Goal: Task Accomplishment & Management: Manage account settings

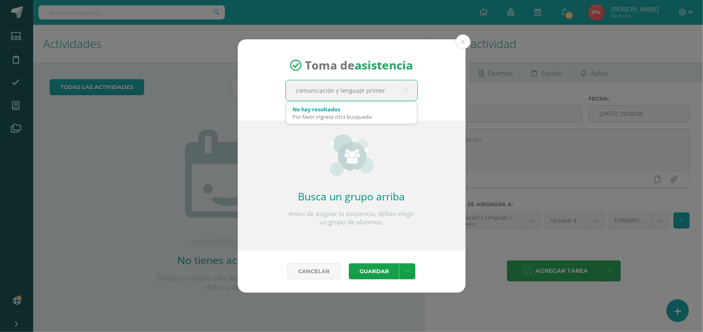
type input "comunicación y lenguaje primero"
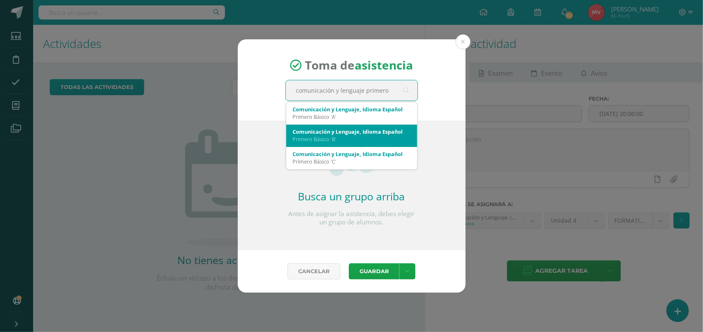
click at [311, 131] on div "Comunicación y Lenguaje, Idioma Español" at bounding box center [352, 131] width 118 height 7
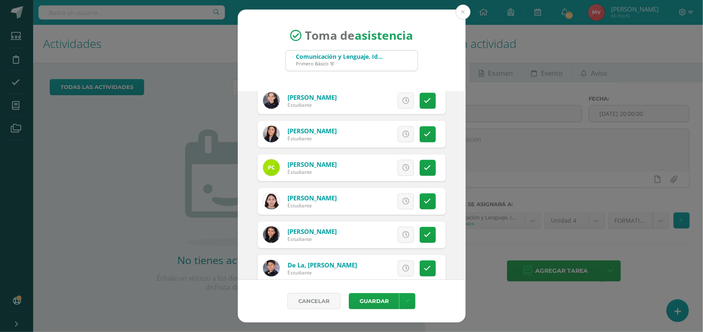
scroll to position [259, 0]
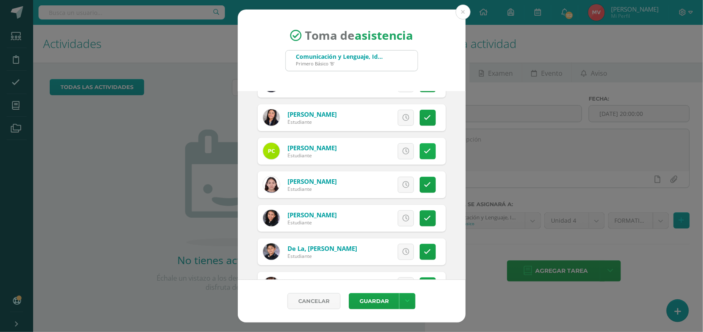
click at [424, 155] on icon at bounding box center [427, 151] width 7 height 7
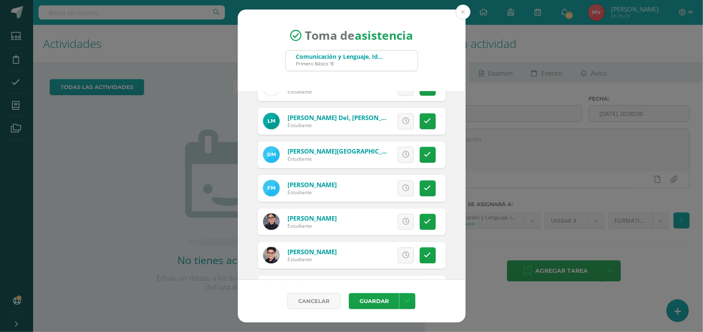
scroll to position [777, 0]
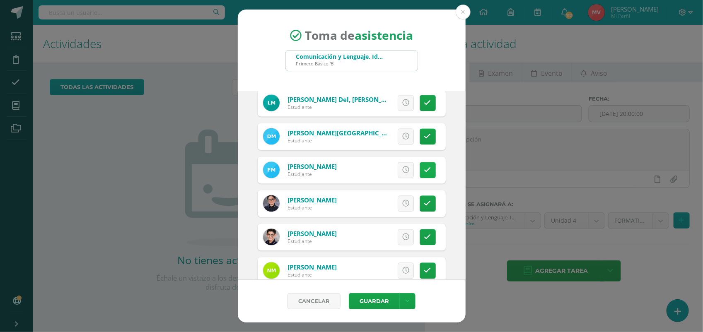
click at [424, 170] on icon at bounding box center [427, 170] width 7 height 7
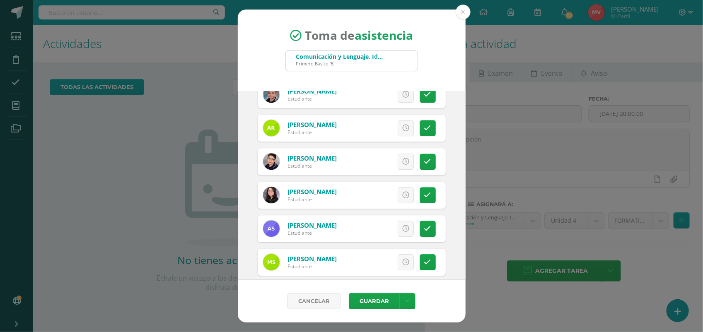
scroll to position [1139, 0]
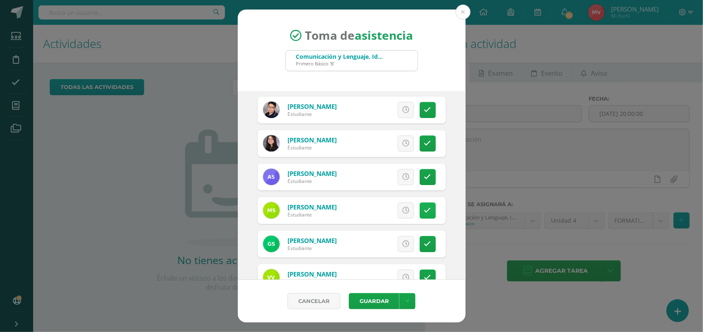
click at [424, 212] on icon at bounding box center [427, 210] width 7 height 7
click at [390, 212] on span "Excusa" at bounding box center [391, 210] width 23 height 15
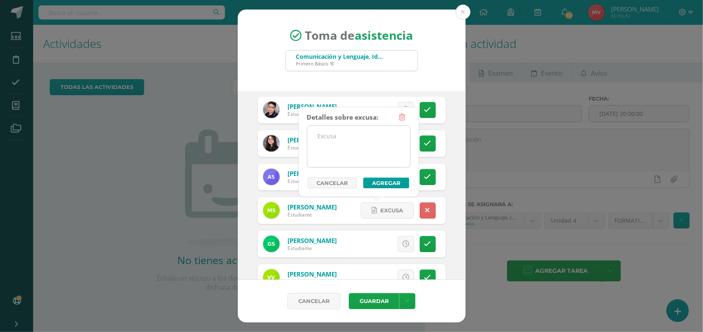
click at [334, 141] on textarea at bounding box center [358, 146] width 103 height 41
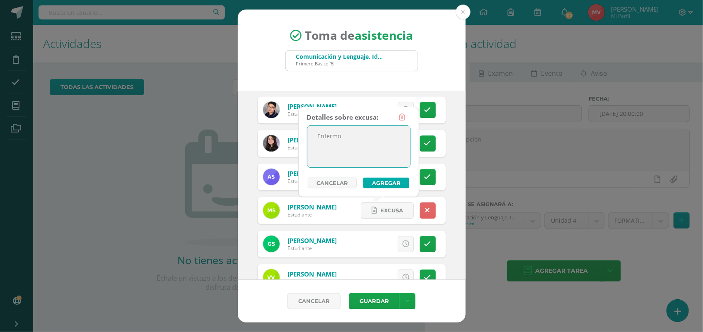
type textarea "Enfermo"
click at [367, 181] on button "Agregar" at bounding box center [386, 183] width 46 height 11
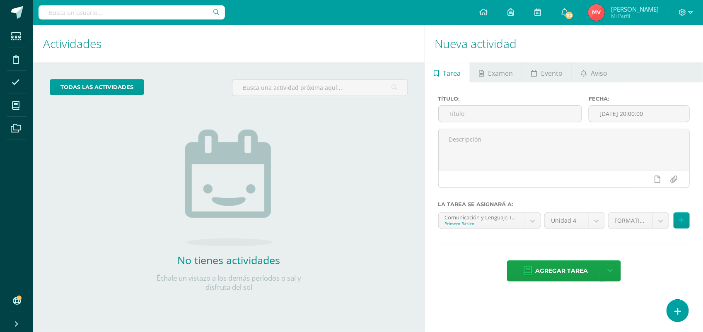
scroll to position [11, 0]
click at [699, 15] on div at bounding box center [686, 12] width 34 height 25
click at [14, 201] on ul "Estudiantes Disciplina Asistencia Mis cursos Archivos" at bounding box center [16, 158] width 33 height 266
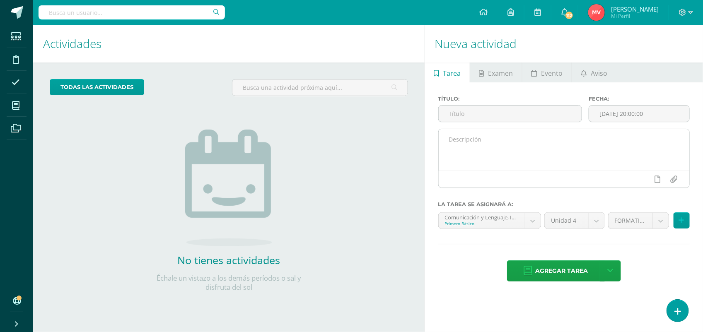
click at [442, 177] on div at bounding box center [564, 179] width 251 height 17
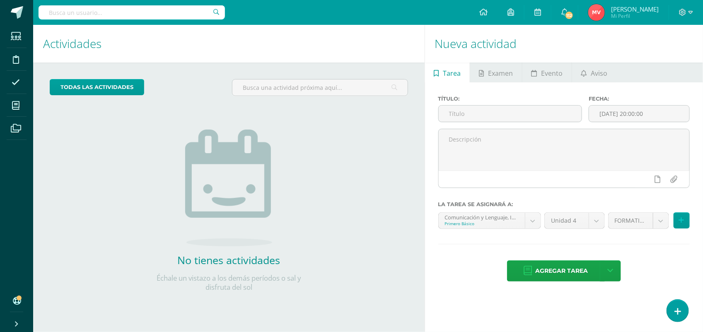
click at [303, 193] on div "No tienes actividades Échale un vistazo a los demás períodos o sal y disfruta d…" at bounding box center [229, 197] width 166 height 189
click at [676, 312] on icon at bounding box center [677, 312] width 7 height 10
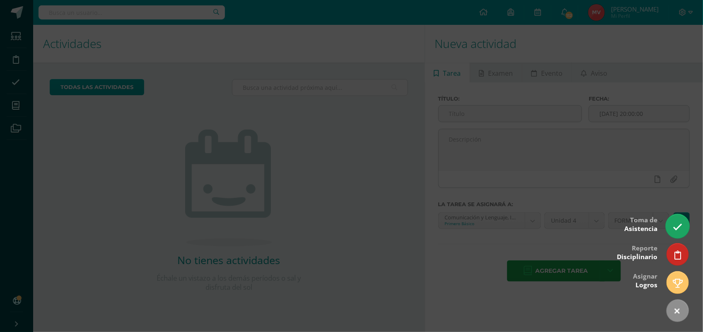
click at [677, 222] on icon at bounding box center [678, 227] width 10 height 10
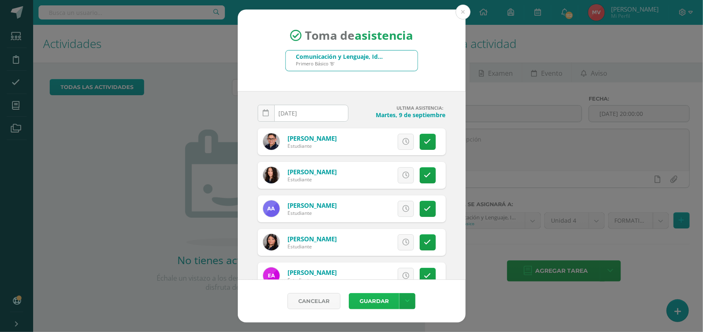
click at [375, 303] on button "Guardar" at bounding box center [374, 301] width 51 height 16
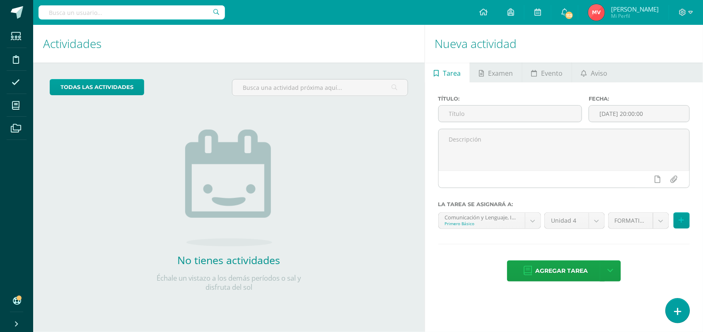
click at [678, 309] on icon at bounding box center [677, 312] width 7 height 10
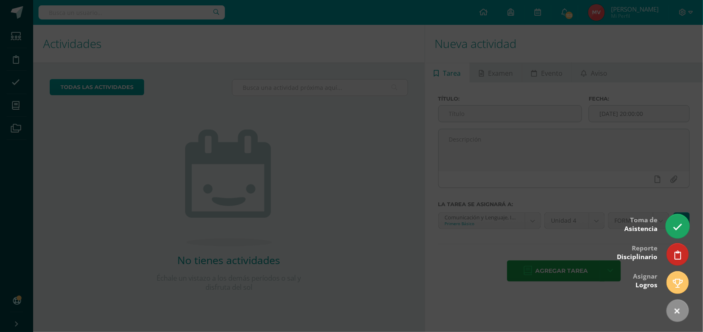
click at [681, 232] on link at bounding box center [678, 226] width 24 height 24
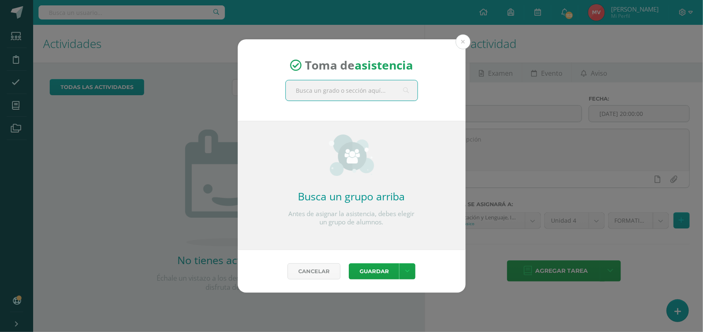
click at [297, 87] on input "text" at bounding box center [352, 90] width 132 height 20
type input "comunicación y lenguaje pri"
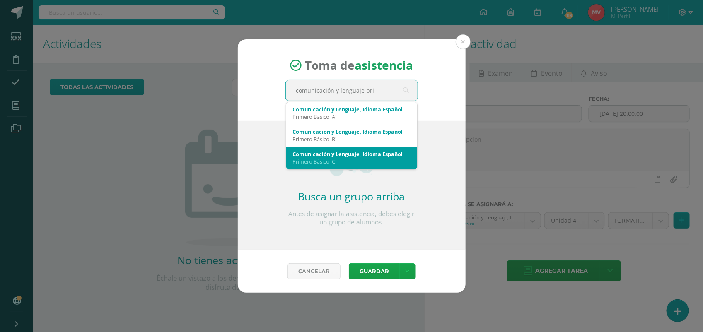
click at [295, 153] on div "Comunicación y Lenguaje, Idioma Español" at bounding box center [352, 153] width 118 height 7
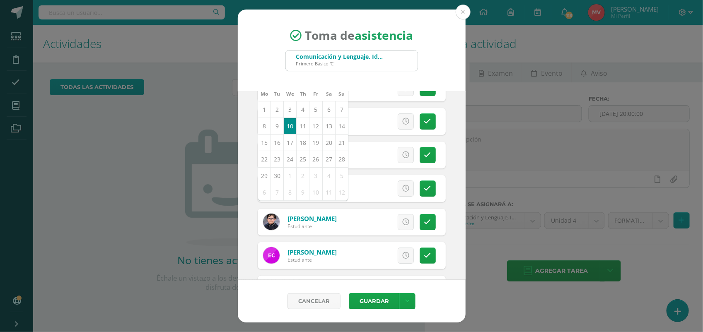
scroll to position [52, 0]
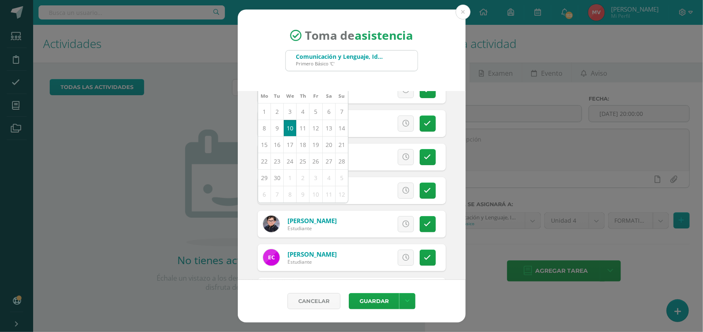
click at [505, 149] on div "Toma de asistencia Comunicación y Lenguaje, Idioma Español Primero Básico 'C' c…" at bounding box center [351, 166] width 696 height 313
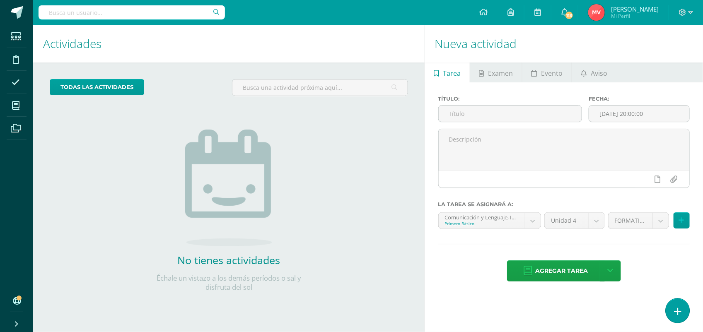
click at [674, 309] on icon at bounding box center [677, 312] width 7 height 10
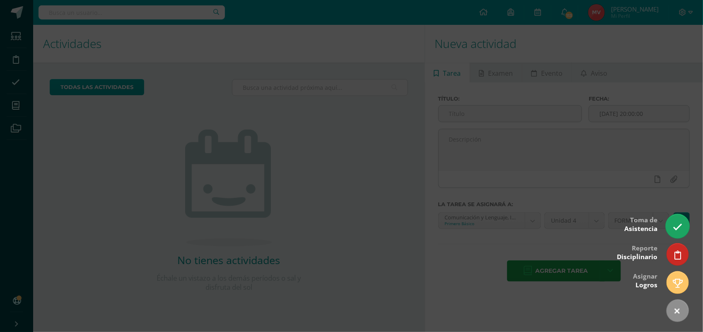
click at [676, 236] on link at bounding box center [678, 226] width 24 height 24
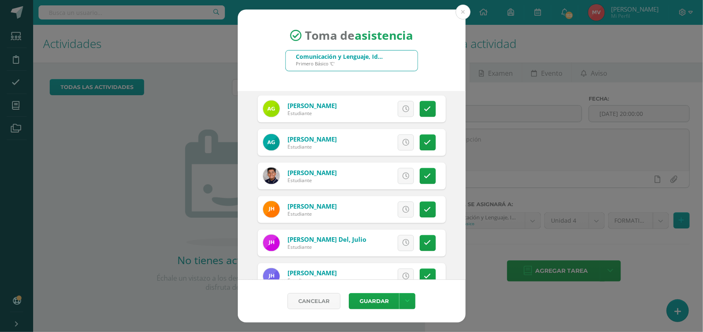
scroll to position [621, 0]
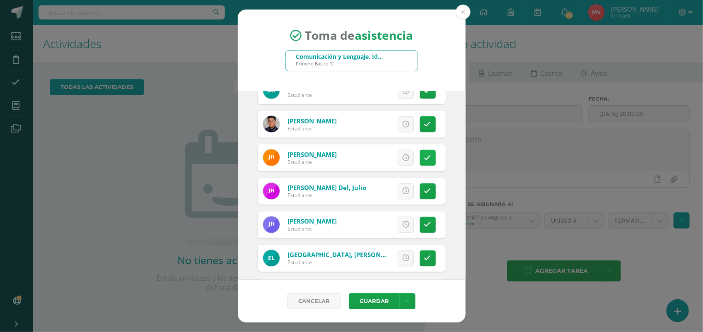
click at [424, 155] on icon at bounding box center [427, 158] width 7 height 7
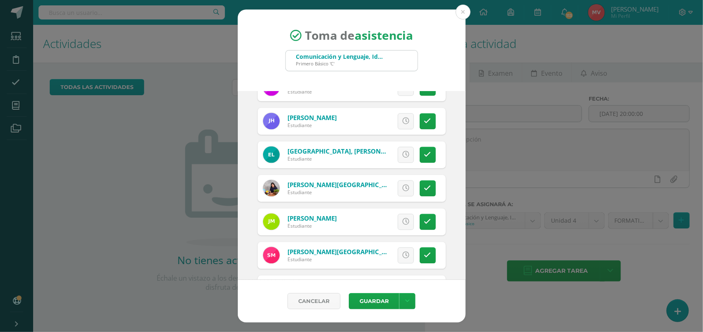
scroll to position [777, 0]
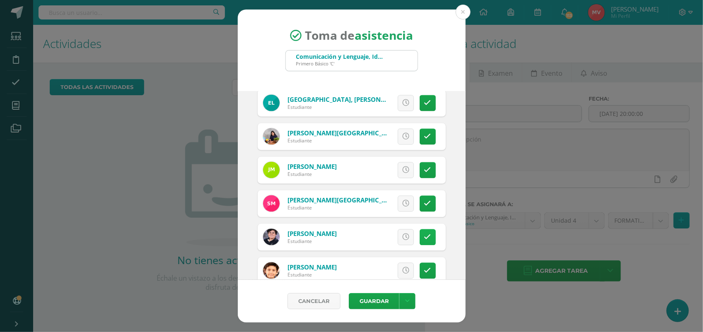
click at [424, 240] on icon at bounding box center [427, 237] width 7 height 7
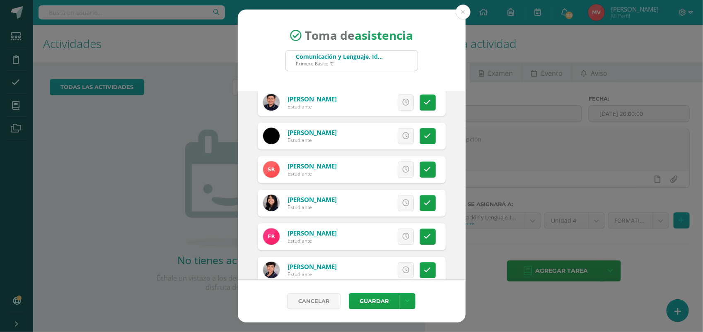
scroll to position [1009, 0]
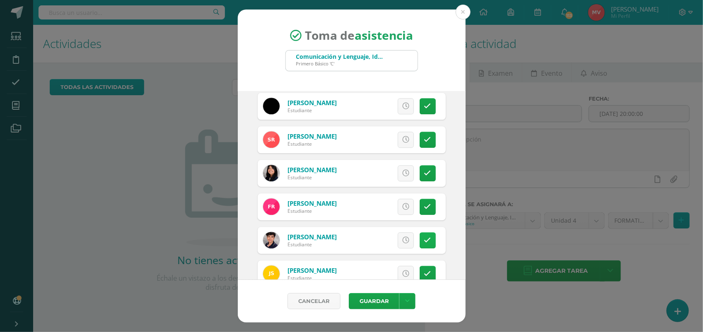
click at [424, 241] on icon at bounding box center [427, 240] width 7 height 7
click at [386, 299] on button "Guardar" at bounding box center [374, 301] width 51 height 16
